Goal: Information Seeking & Learning: Learn about a topic

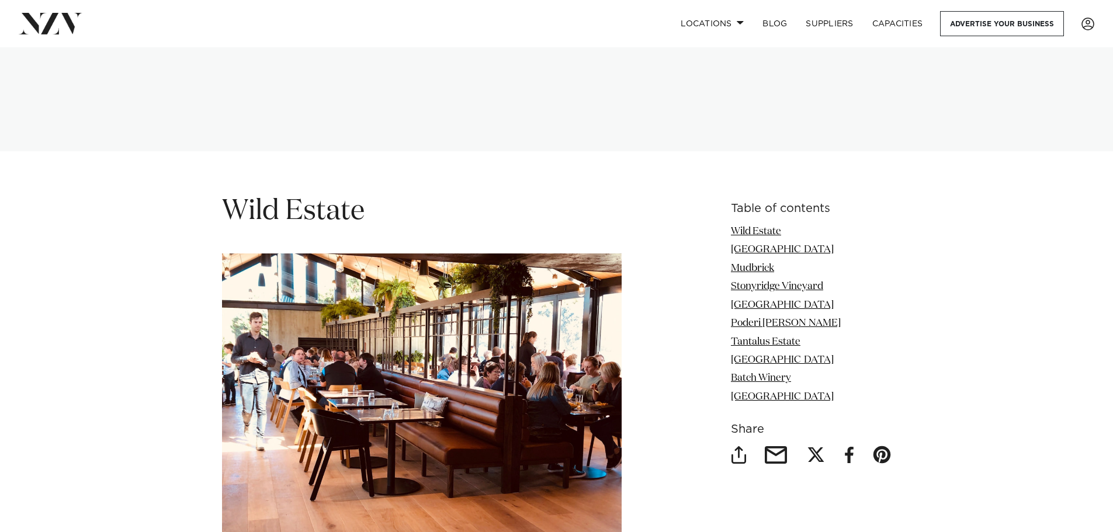
scroll to position [1343, 0]
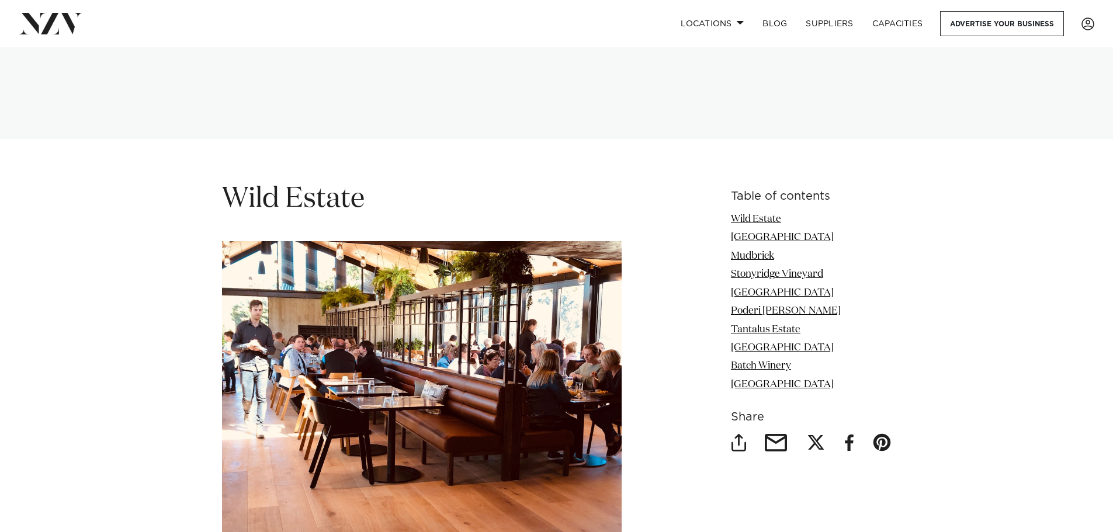
drag, startPoint x: 747, startPoint y: 258, endPoint x: 741, endPoint y: 260, distance: 6.8
click at [747, 269] on link "Stonyridge Vineyard" at bounding box center [777, 274] width 92 height 10
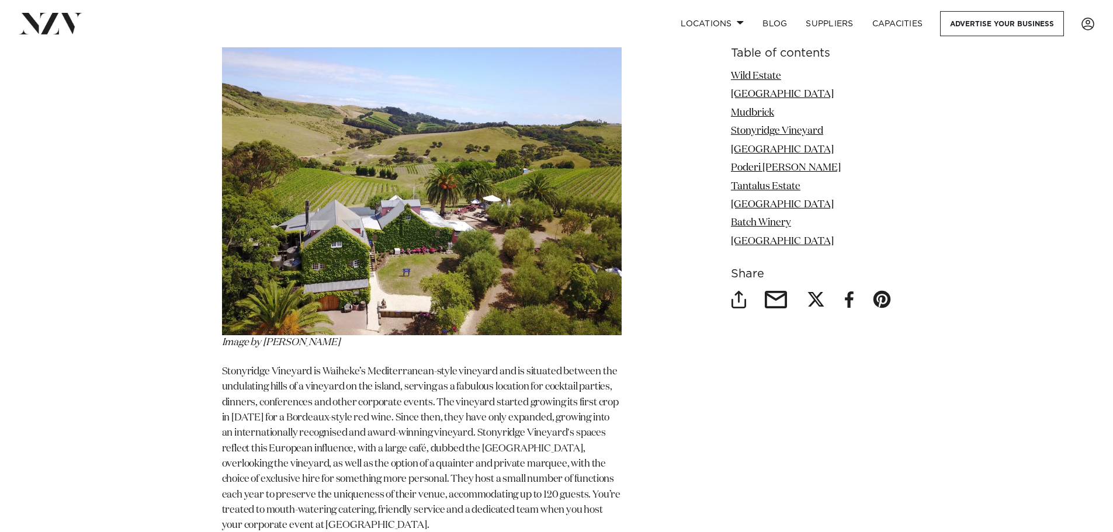
scroll to position [3380, 0]
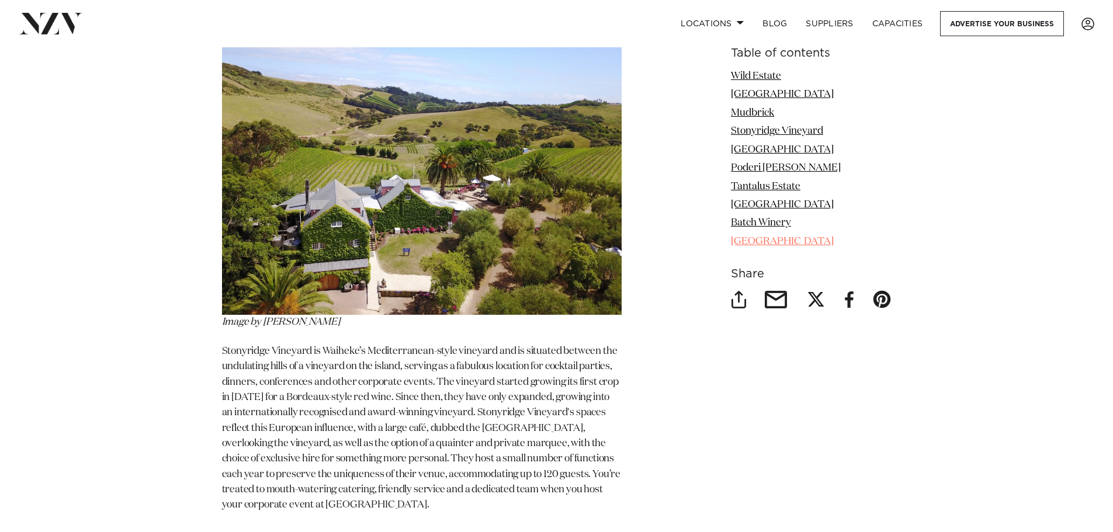
click at [747, 244] on link "Palm Beach Hall" at bounding box center [782, 242] width 103 height 10
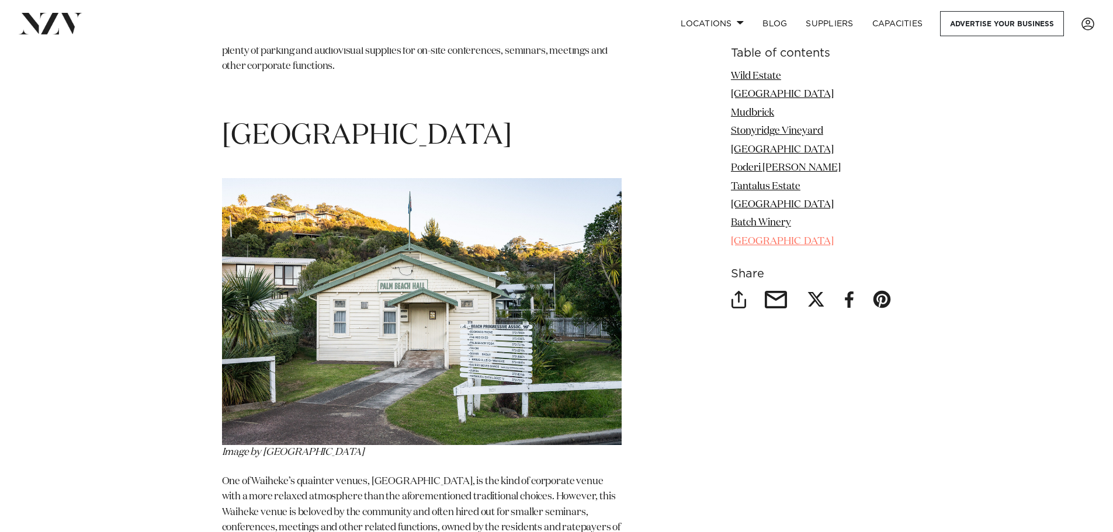
scroll to position [6727, 0]
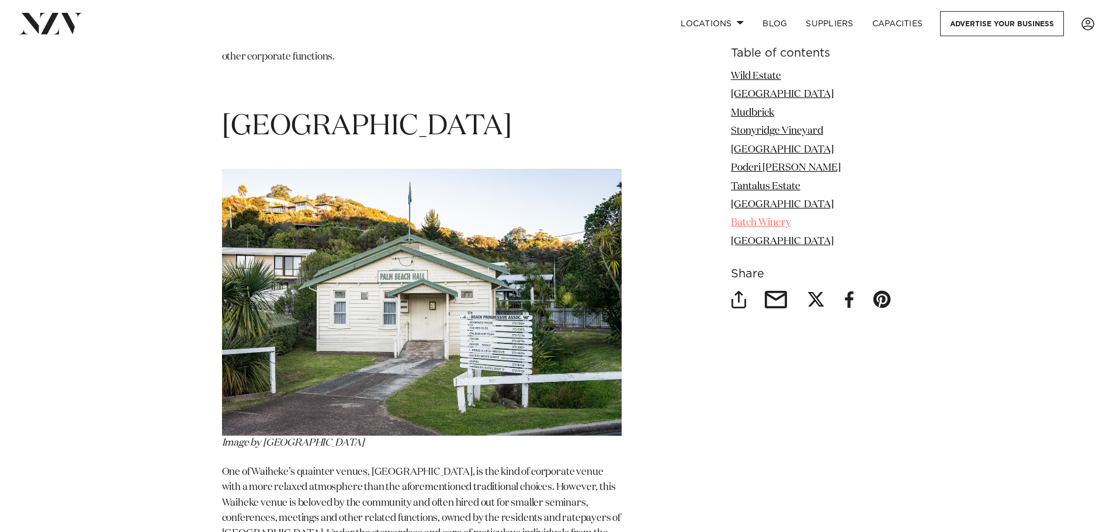
click at [749, 220] on link "Batch Winery" at bounding box center [761, 223] width 60 height 10
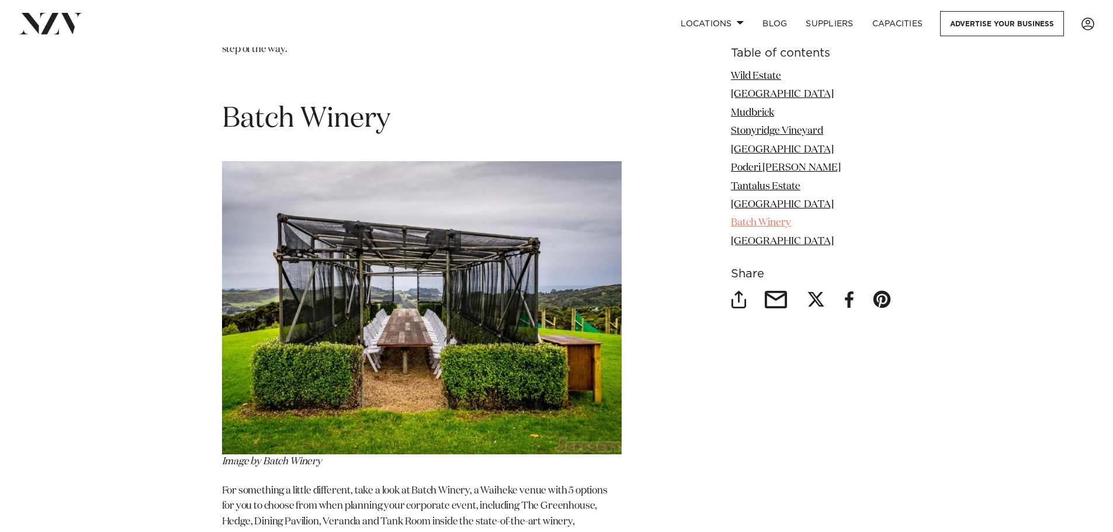
scroll to position [6131, 0]
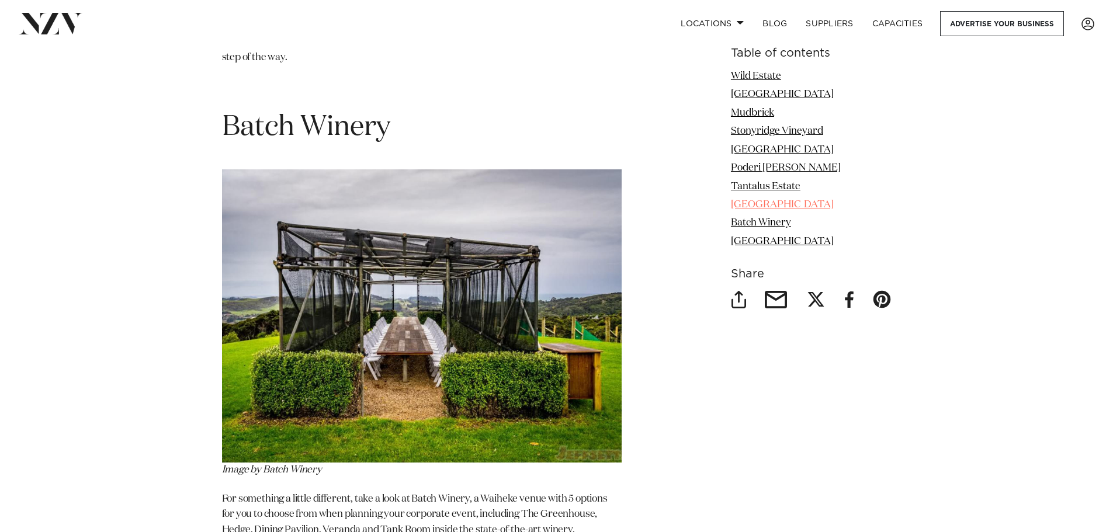
click at [750, 201] on link "Waiheke Island Resort" at bounding box center [782, 205] width 103 height 10
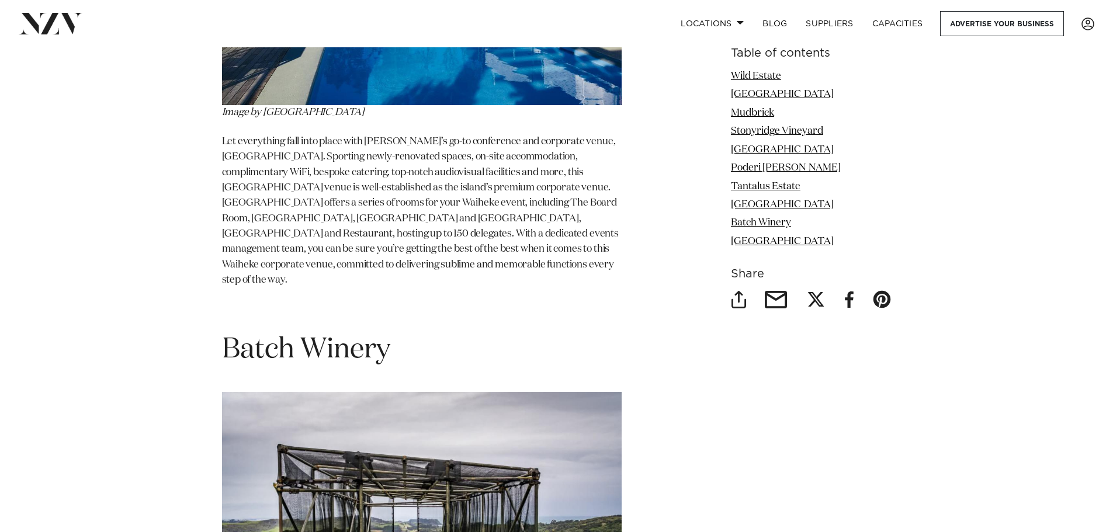
scroll to position [5911, 0]
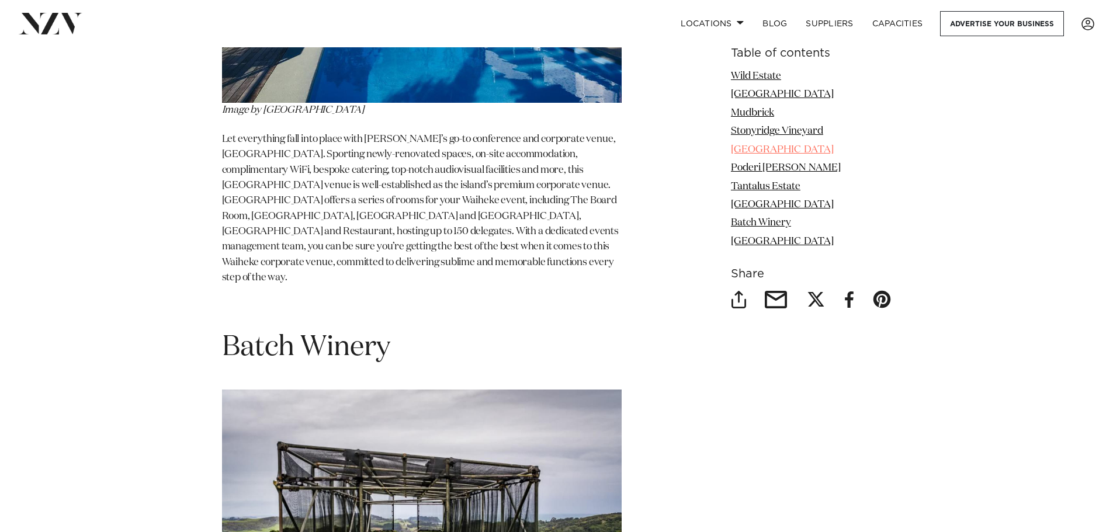
click at [749, 154] on link "Waiheke Waterfront Lodge" at bounding box center [782, 150] width 103 height 10
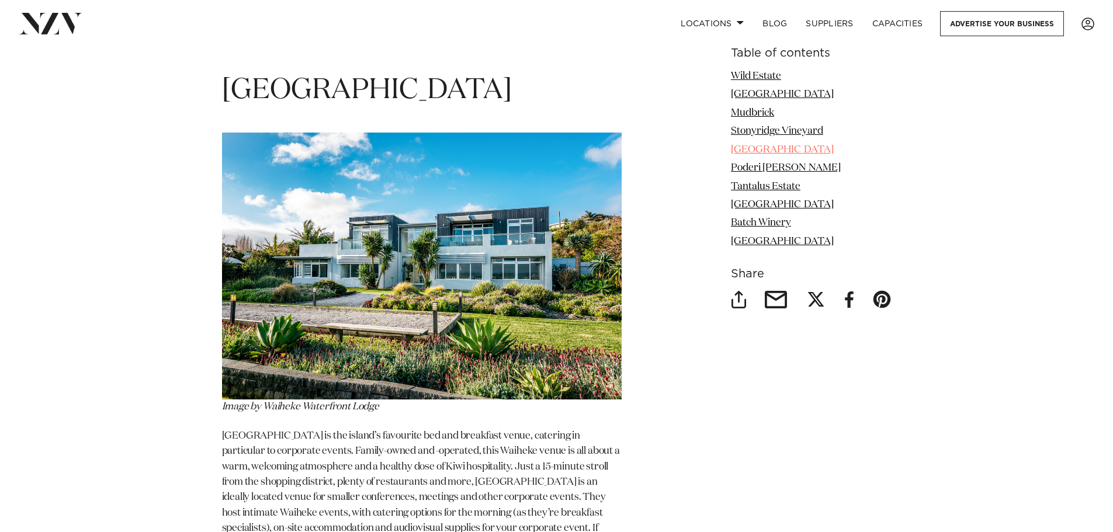
scroll to position [3858, 0]
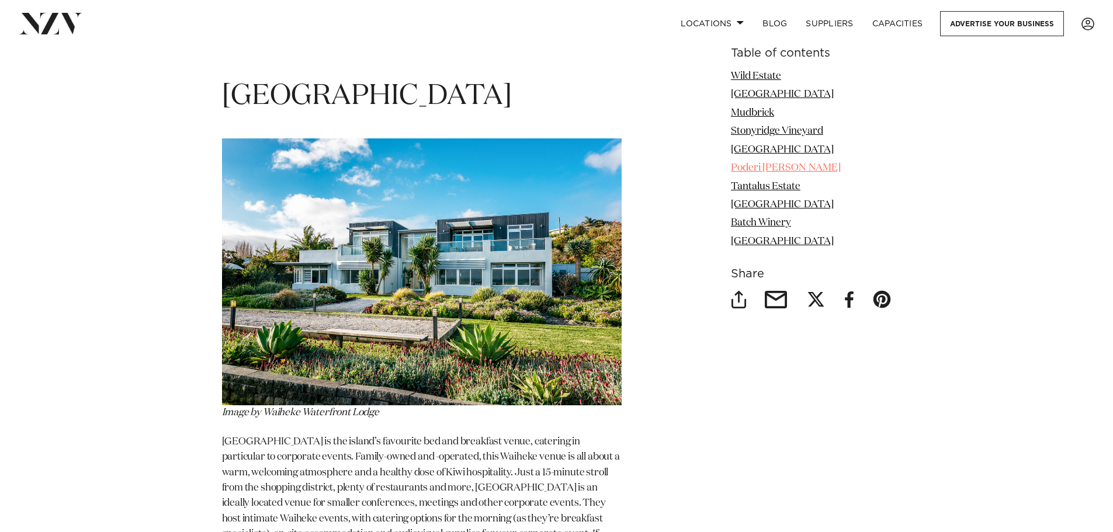
click at [749, 172] on link "Poderi Crisci" at bounding box center [786, 168] width 110 height 10
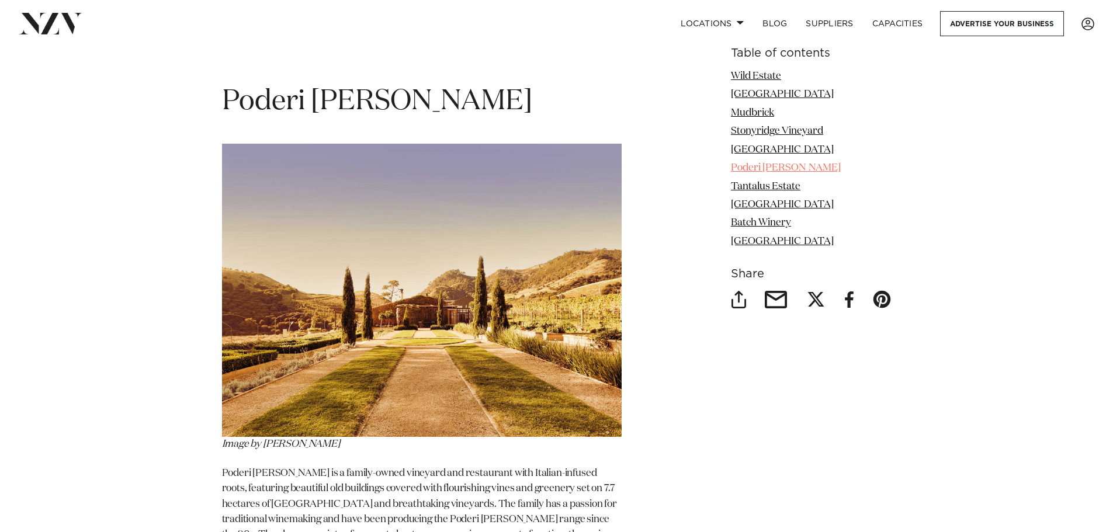
scroll to position [4412, 0]
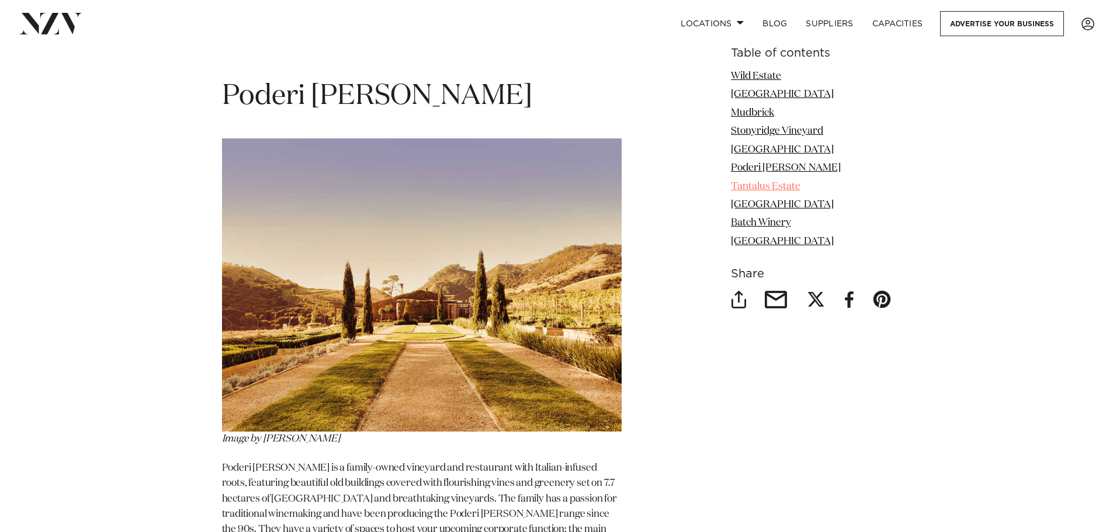
click at [760, 187] on link "Tantalus Estate" at bounding box center [765, 187] width 69 height 10
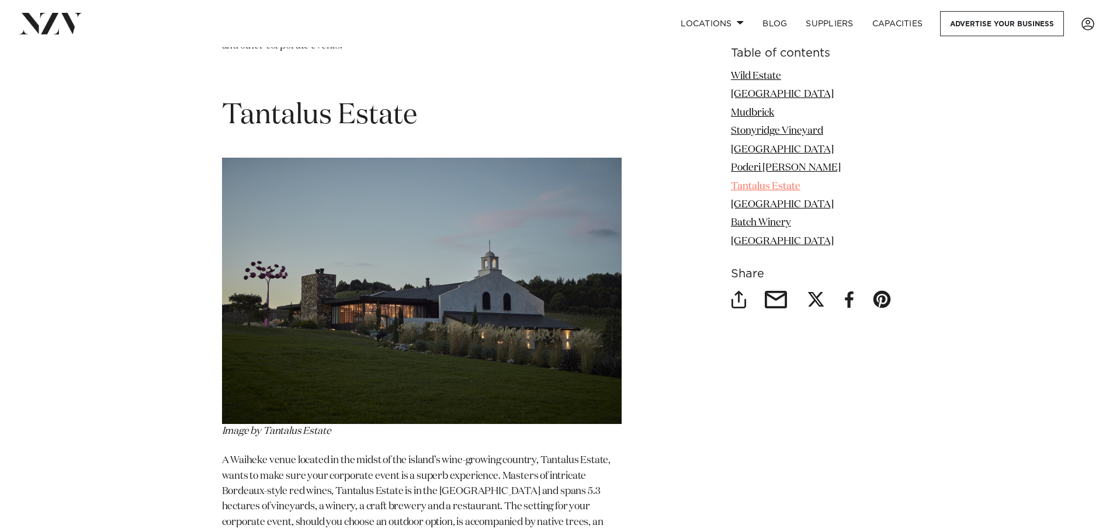
scroll to position [4992, 0]
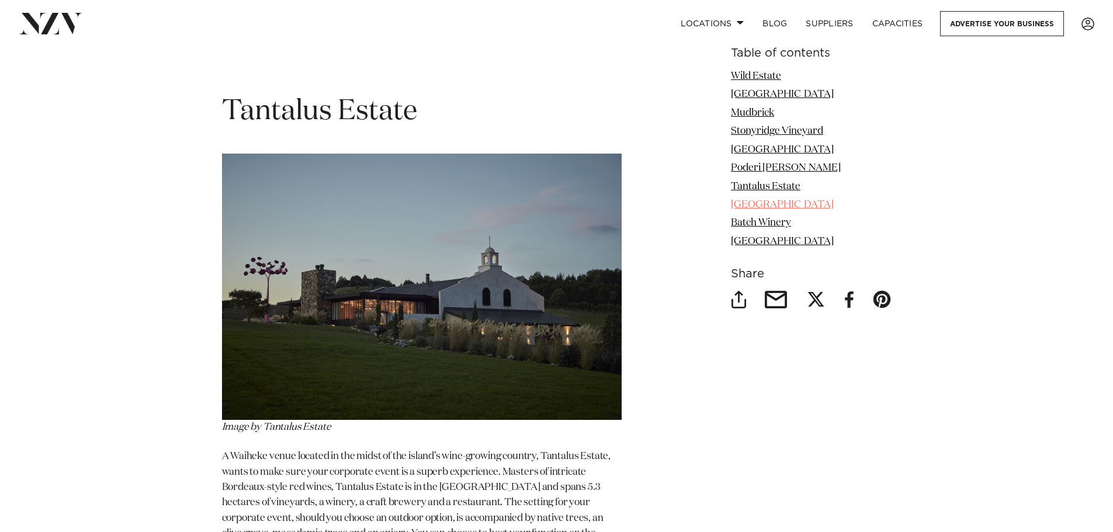
click at [762, 202] on link "Waiheke Island Resort" at bounding box center [782, 205] width 103 height 10
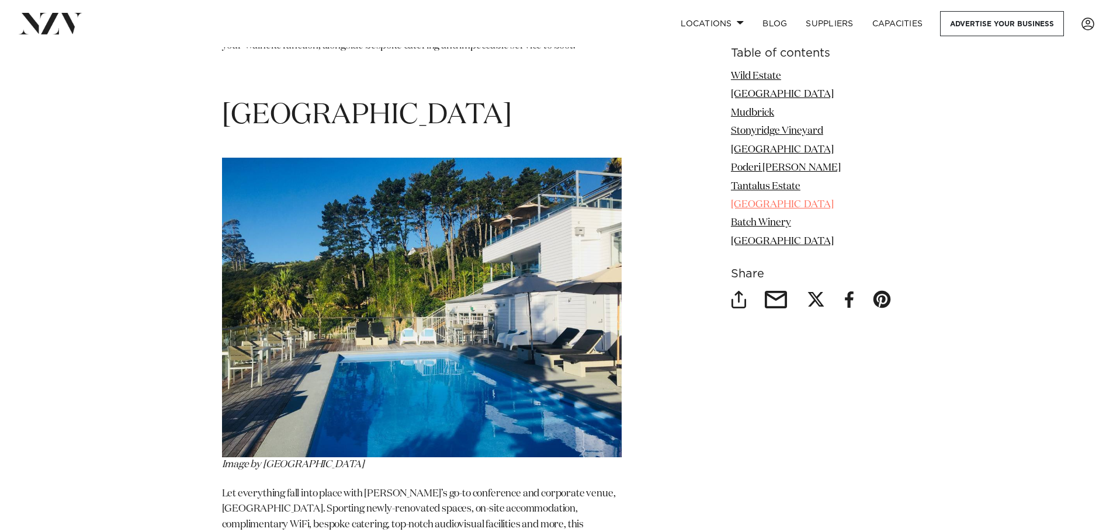
scroll to position [5561, 0]
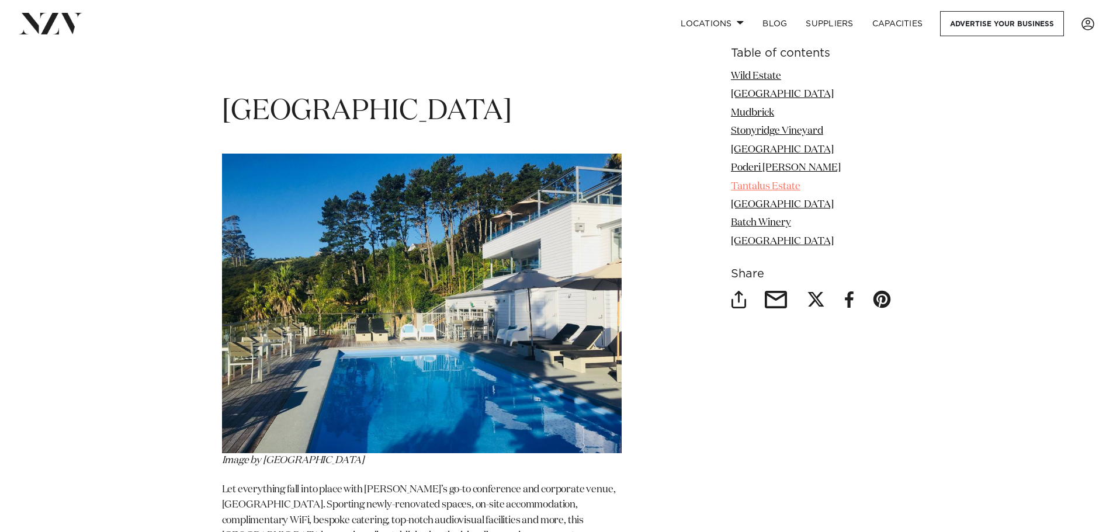
click at [762, 187] on link "Tantalus Estate" at bounding box center [765, 187] width 69 height 10
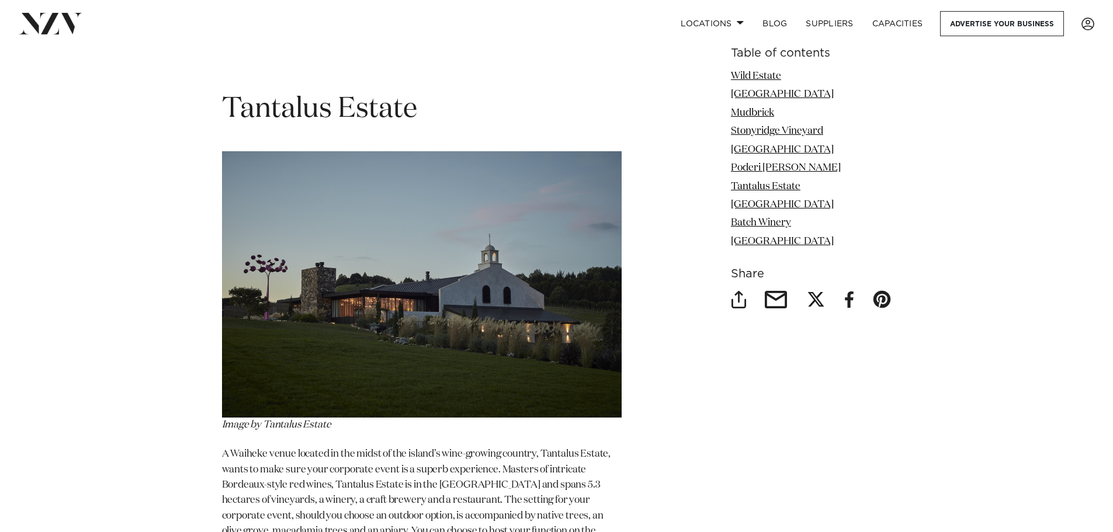
scroll to position [4992, 0]
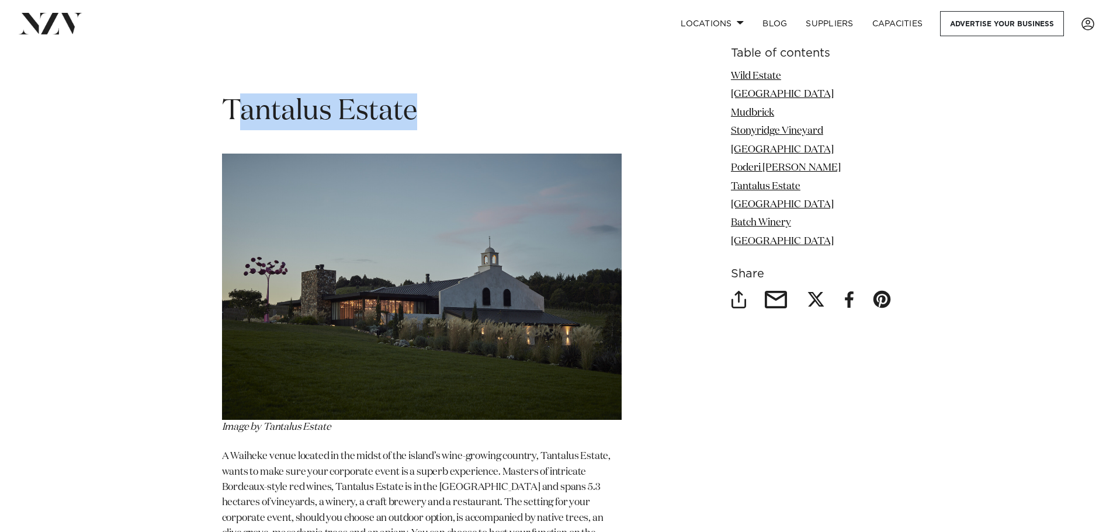
drag, startPoint x: 232, startPoint y: 61, endPoint x: 378, endPoint y: 69, distance: 146.3
click at [479, 93] on h1 "Tantalus Estate" at bounding box center [421, 111] width 399 height 37
click at [374, 98] on span "Tantalus Estate" at bounding box center [319, 112] width 195 height 28
drag, startPoint x: 431, startPoint y: 64, endPoint x: 208, endPoint y: 68, distance: 222.6
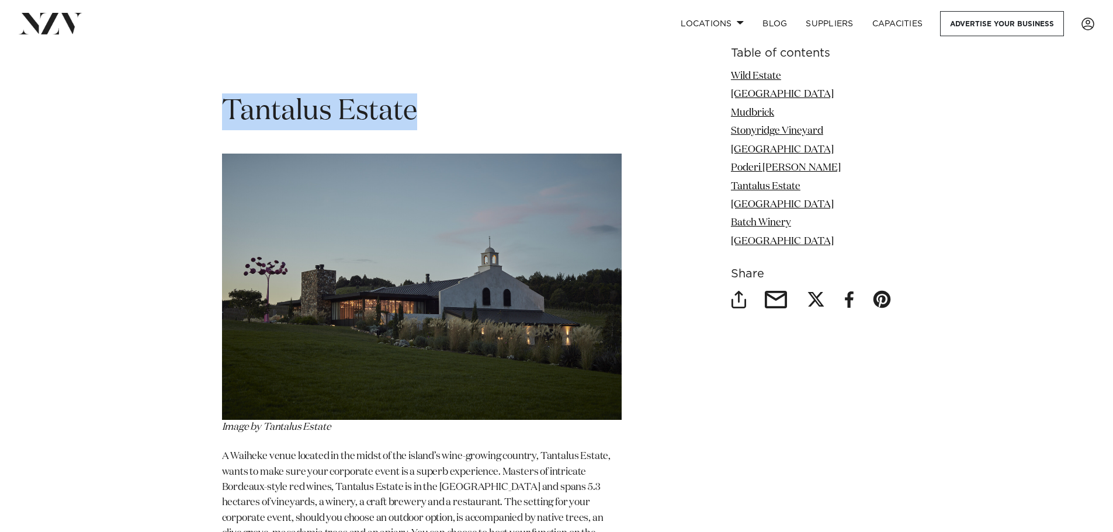
copy span "Tantalus Estate"
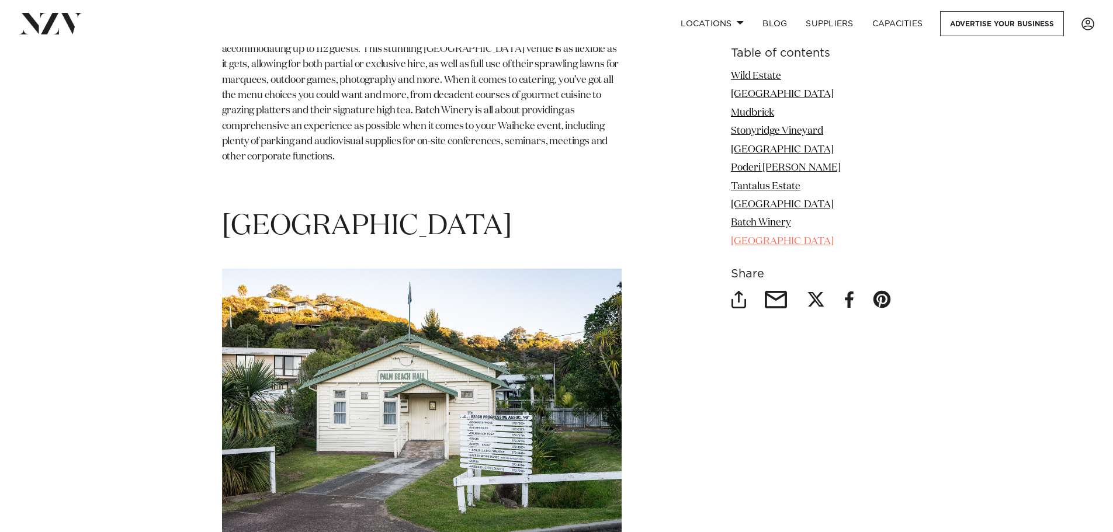
click at [743, 239] on link "Palm Beach Hall" at bounding box center [782, 242] width 103 height 10
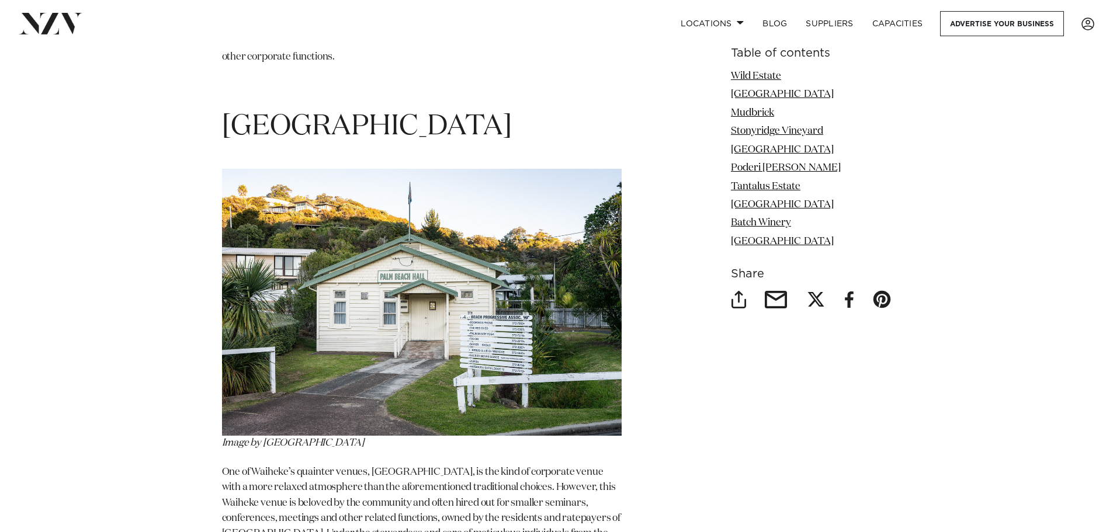
click at [747, 217] on li "Batch Winery" at bounding box center [811, 223] width 161 height 15
click at [749, 219] on link "Batch Winery" at bounding box center [761, 223] width 60 height 10
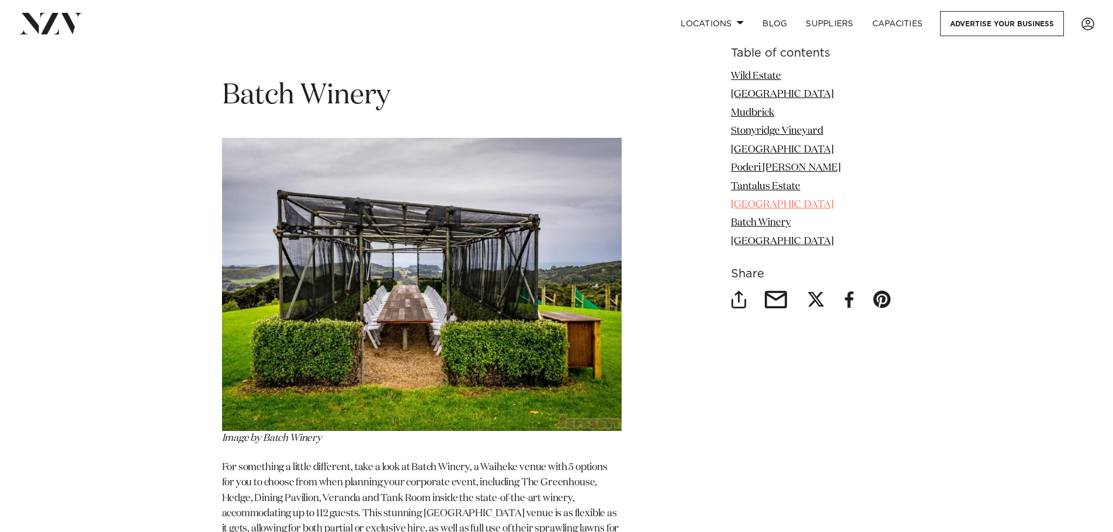
click at [749, 207] on link "Waiheke Island Resort" at bounding box center [782, 205] width 103 height 10
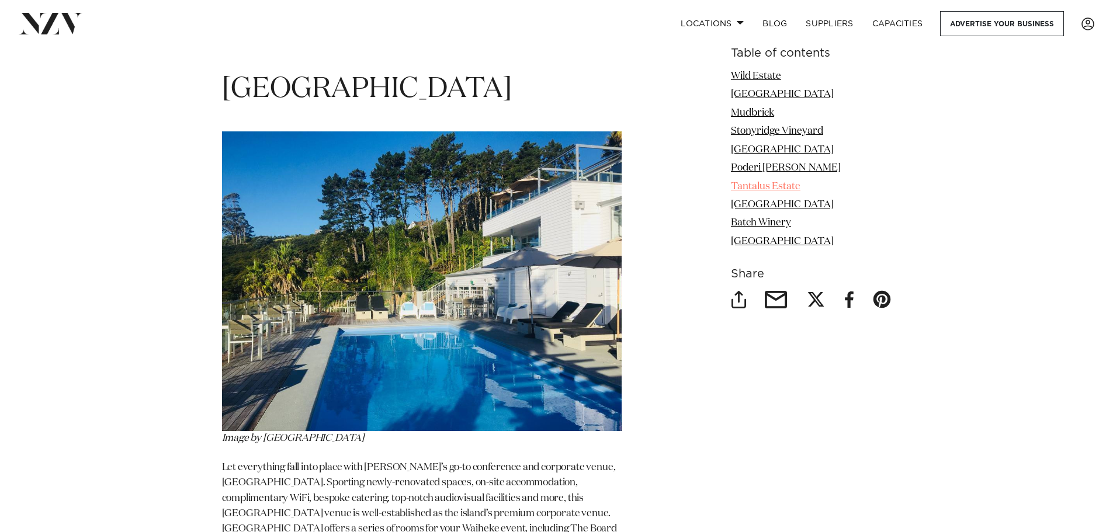
click at [746, 182] on link "Tantalus Estate" at bounding box center [765, 187] width 69 height 10
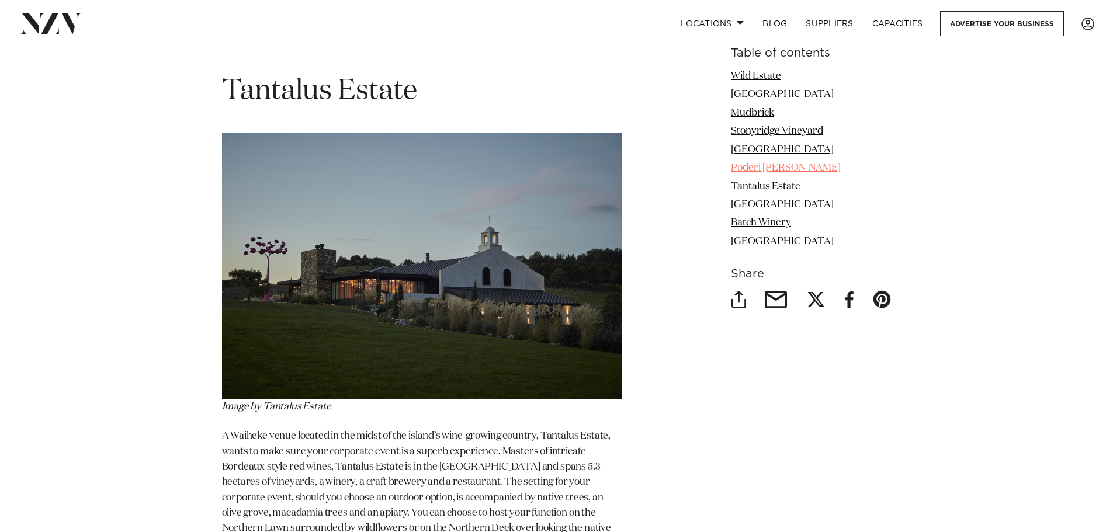
click at [745, 169] on link "Poderi Crisci" at bounding box center [786, 168] width 110 height 10
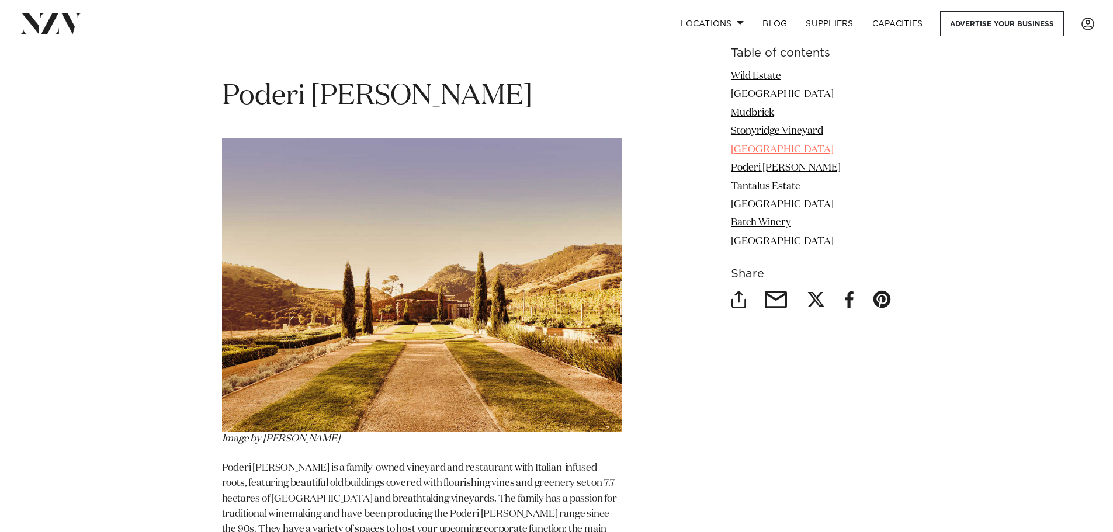
click at [745, 146] on link "Waiheke Waterfront Lodge" at bounding box center [782, 150] width 103 height 10
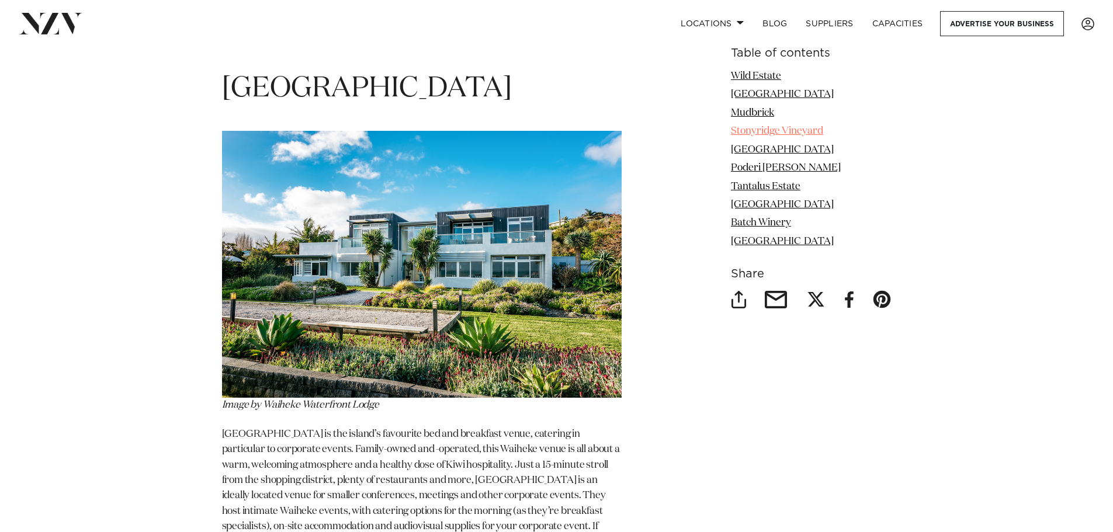
click at [745, 134] on link "Stonyridge Vineyard" at bounding box center [777, 131] width 92 height 10
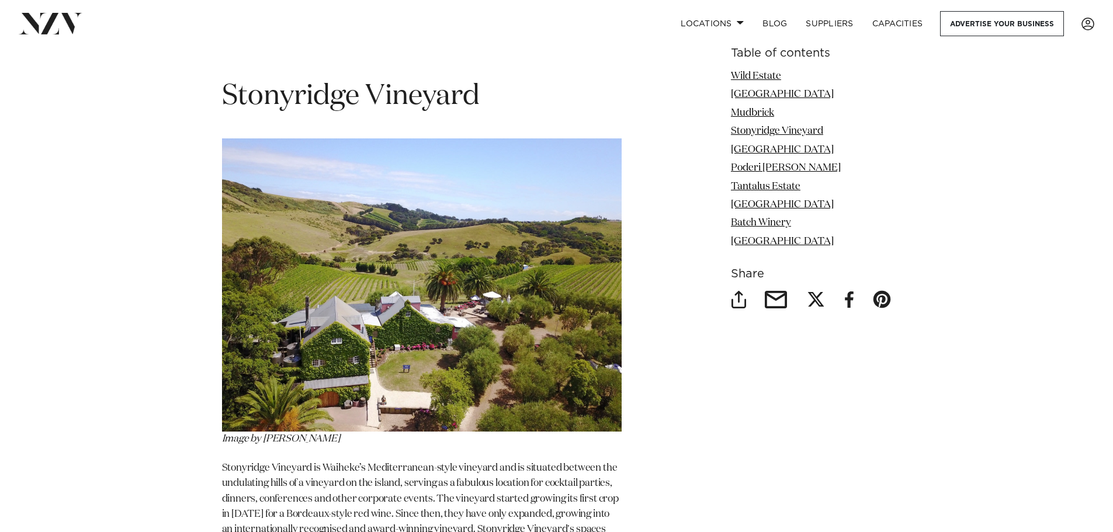
click at [748, 68] on div "Table of contents Wild Estate Delamore Lodge Mudbrick Stonyridge Vineyard Waihe…" at bounding box center [811, 148] width 161 height 202
click at [748, 76] on link "Wild Estate" at bounding box center [756, 76] width 50 height 10
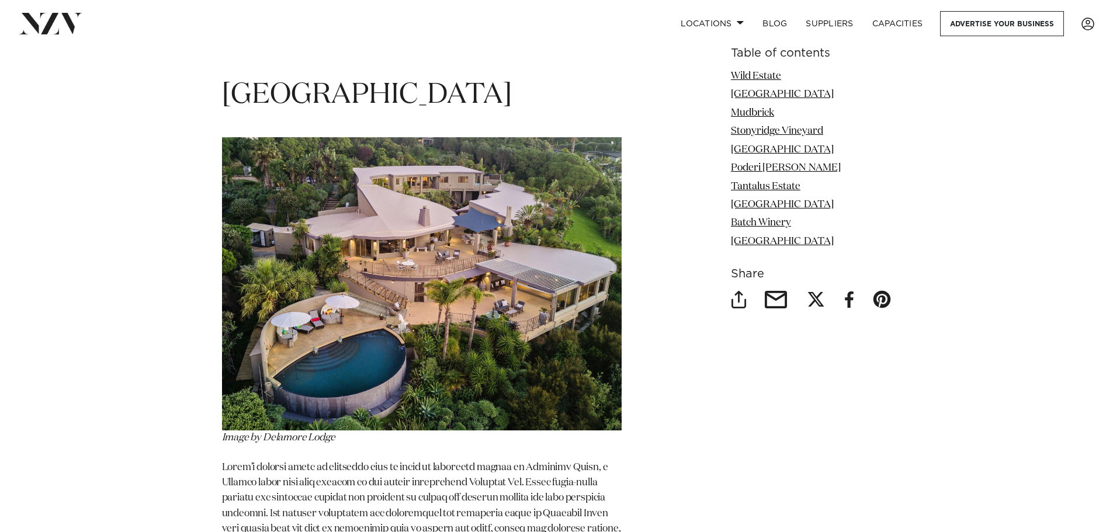
scroll to position [2163, 0]
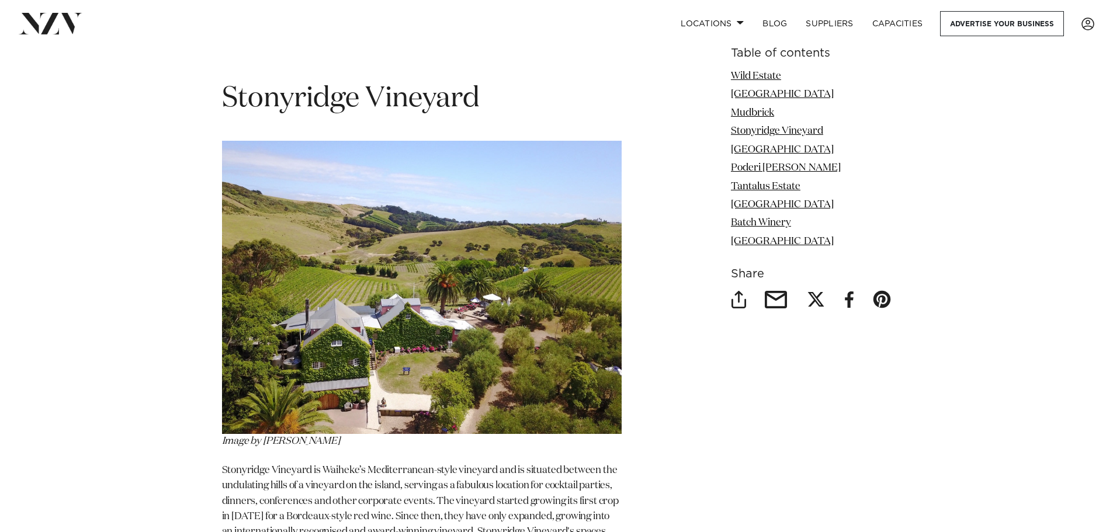
scroll to position [3263, 0]
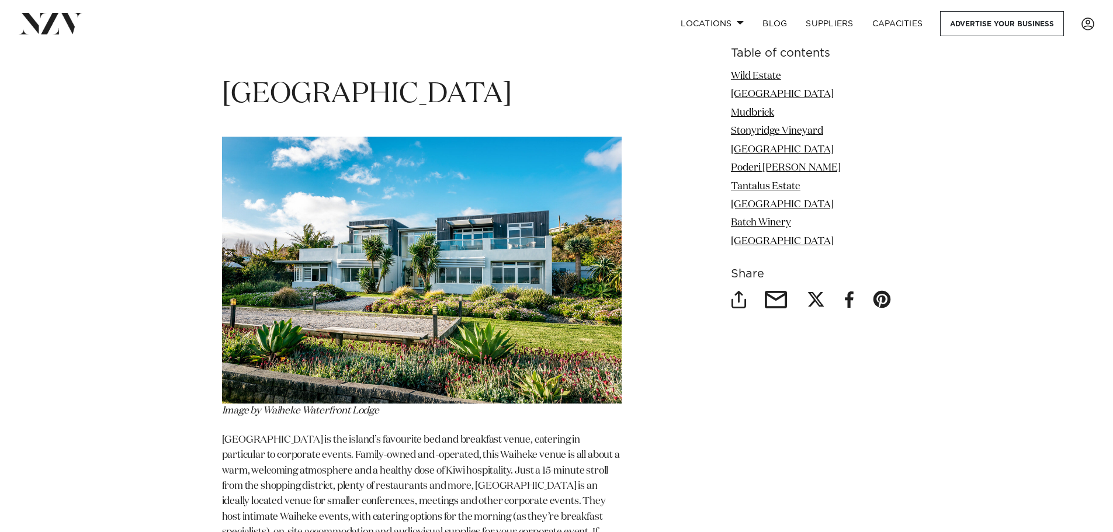
scroll to position [3863, 0]
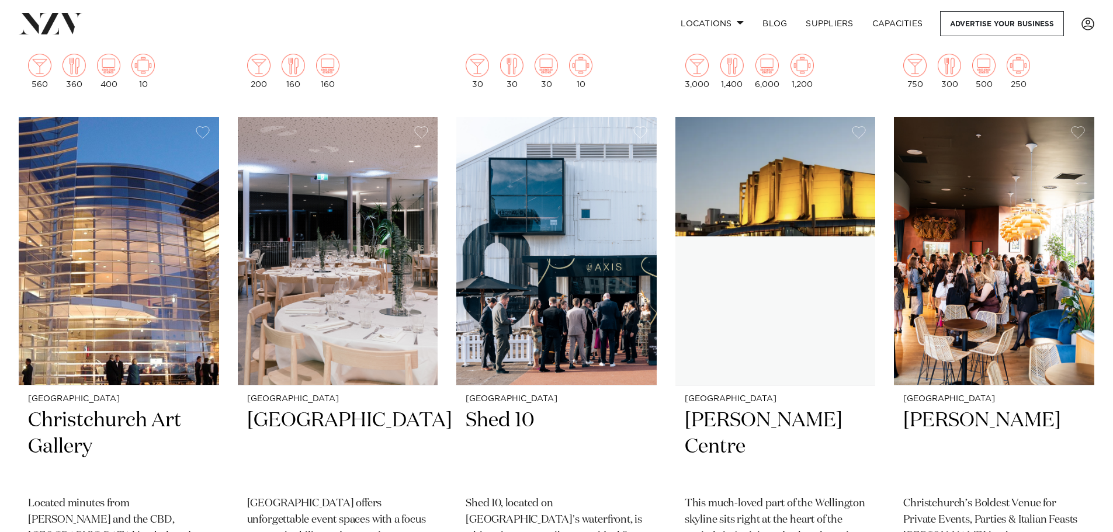
scroll to position [8702, 0]
